Goal: Find specific page/section: Find specific page/section

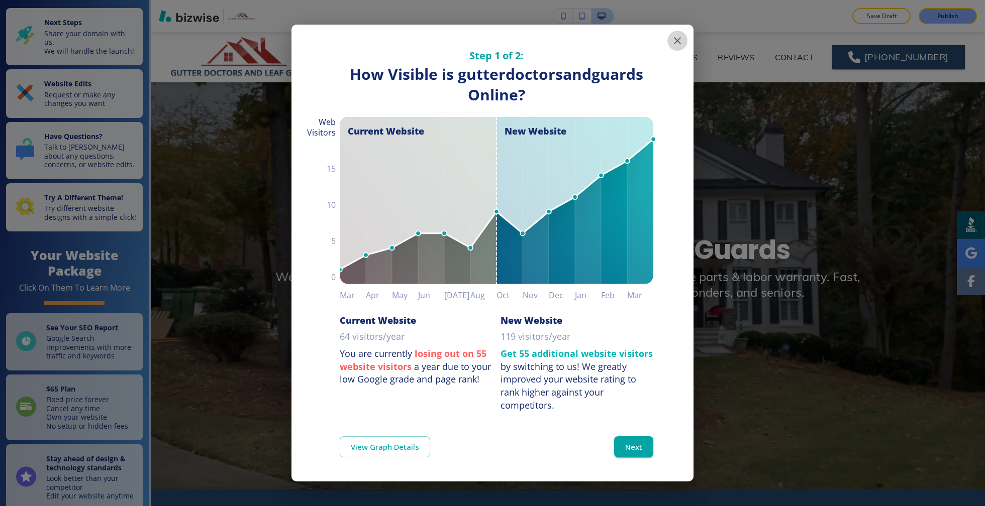
click at [677, 48] on button "button" at bounding box center [677, 41] width 20 height 20
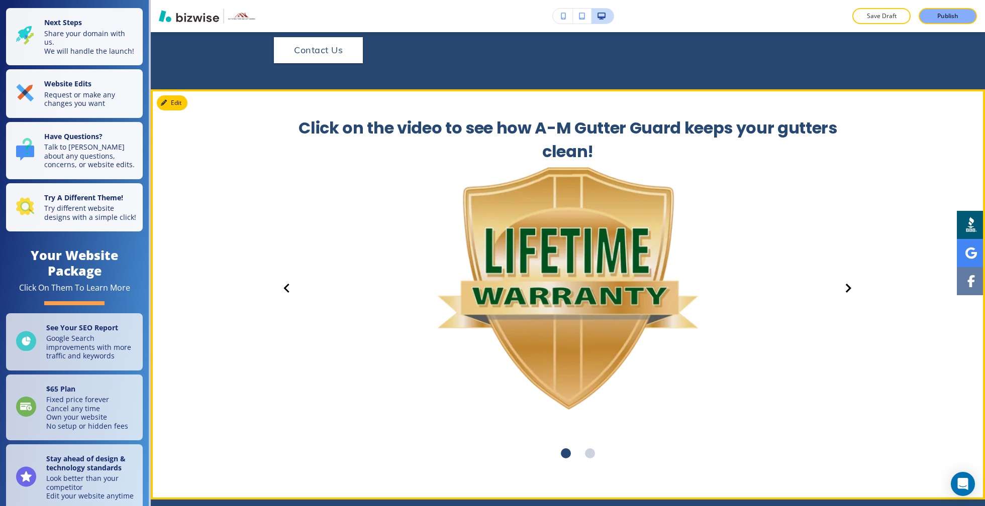
scroll to position [1385, 0]
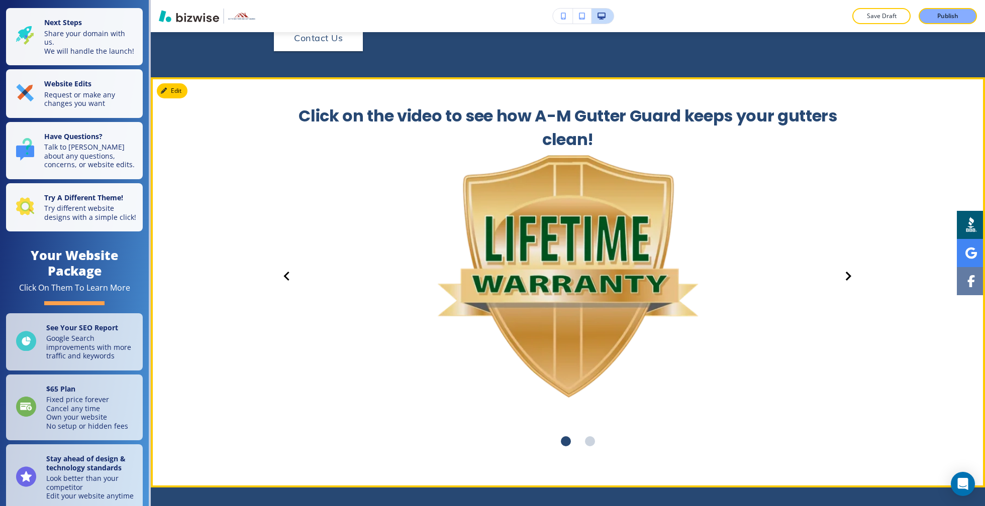
click at [844, 270] on icon "Next Slide" at bounding box center [848, 276] width 9 height 12
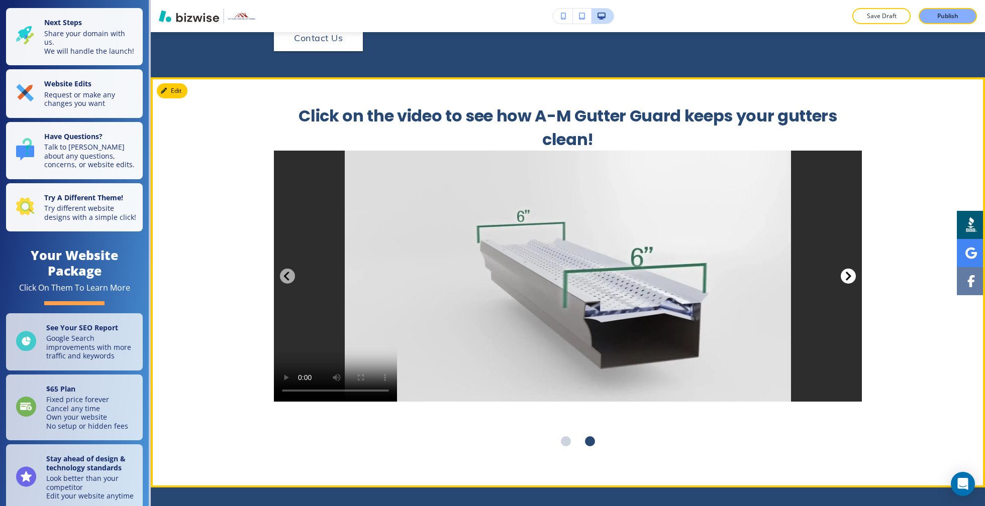
click at [845, 270] on icon "Next Slide" at bounding box center [848, 276] width 9 height 12
